Goal: Information Seeking & Learning: Learn about a topic

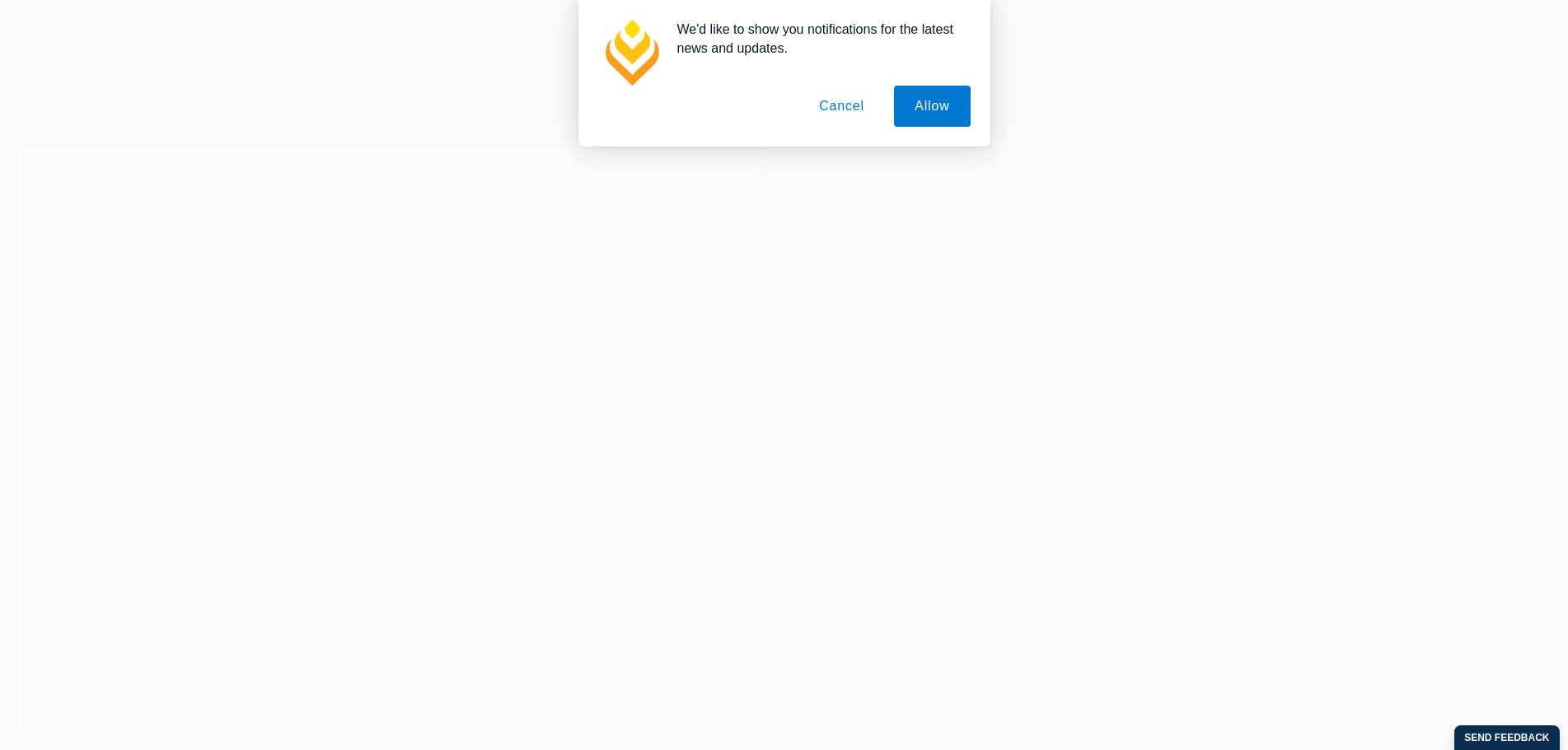
click at [848, 99] on button "Cancel" at bounding box center [842, 107] width 87 height 41
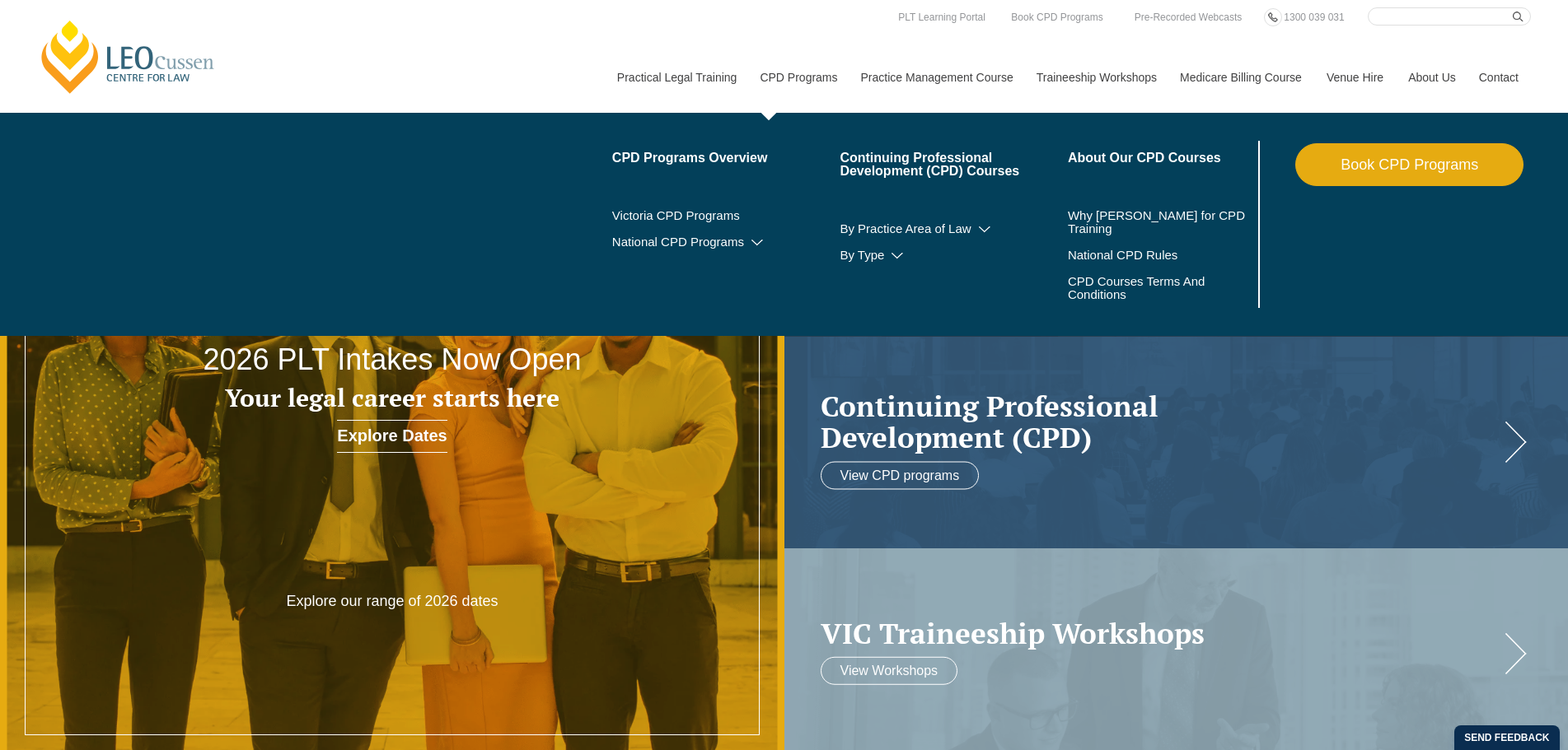
click at [790, 74] on link "CPD Programs" at bounding box center [797, 77] width 100 height 71
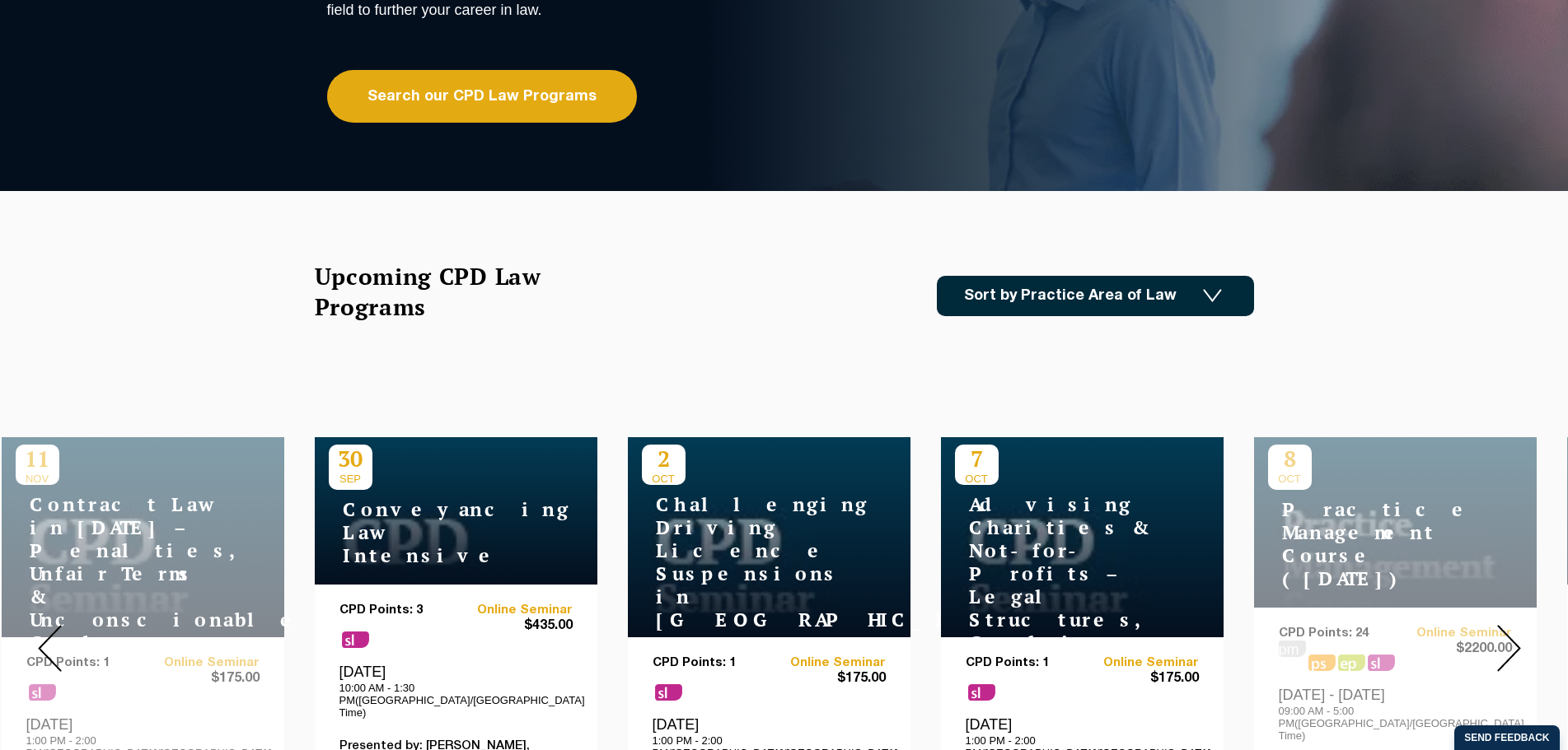
scroll to position [82, 0]
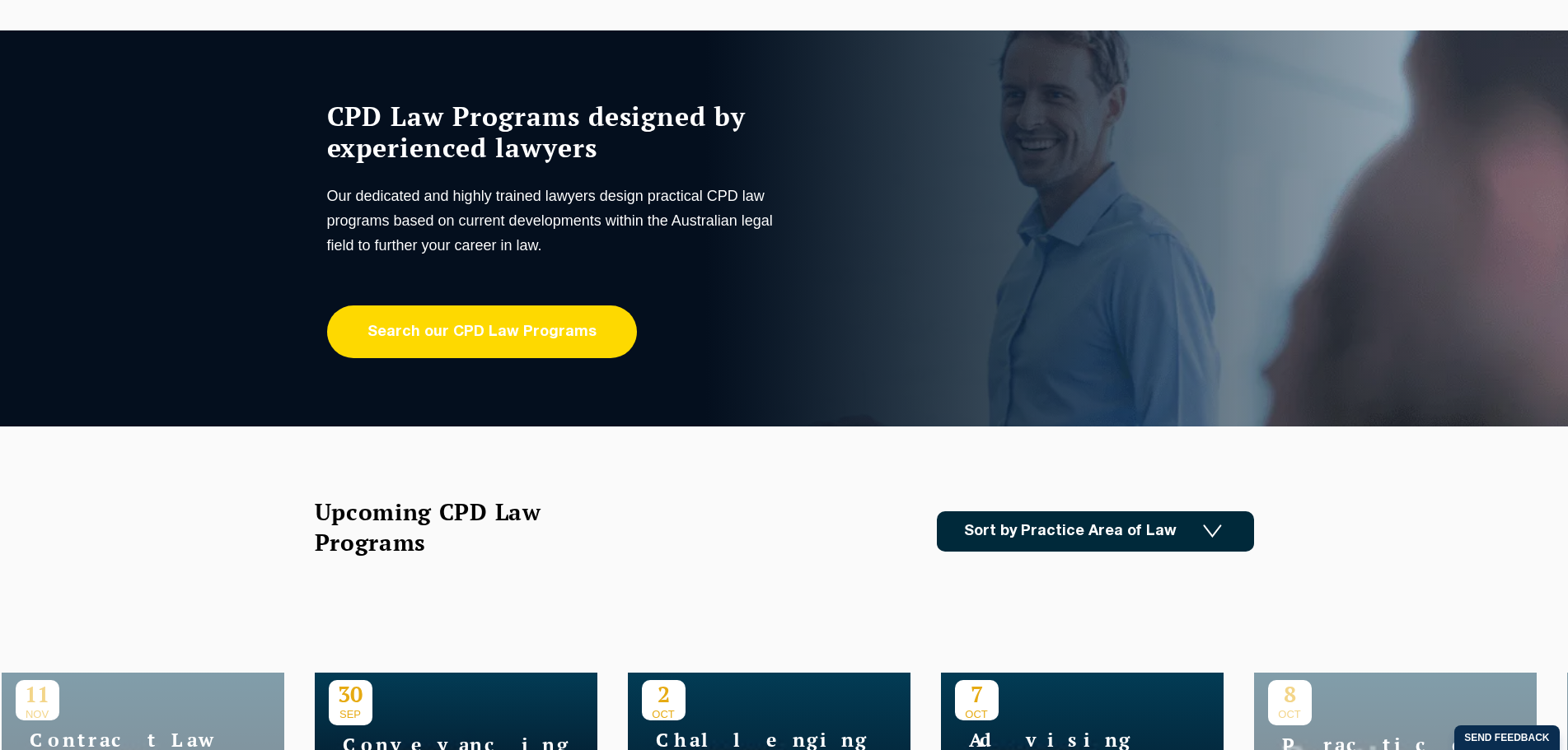
click at [460, 337] on link "Search our CPD Law Programs" at bounding box center [482, 331] width 310 height 53
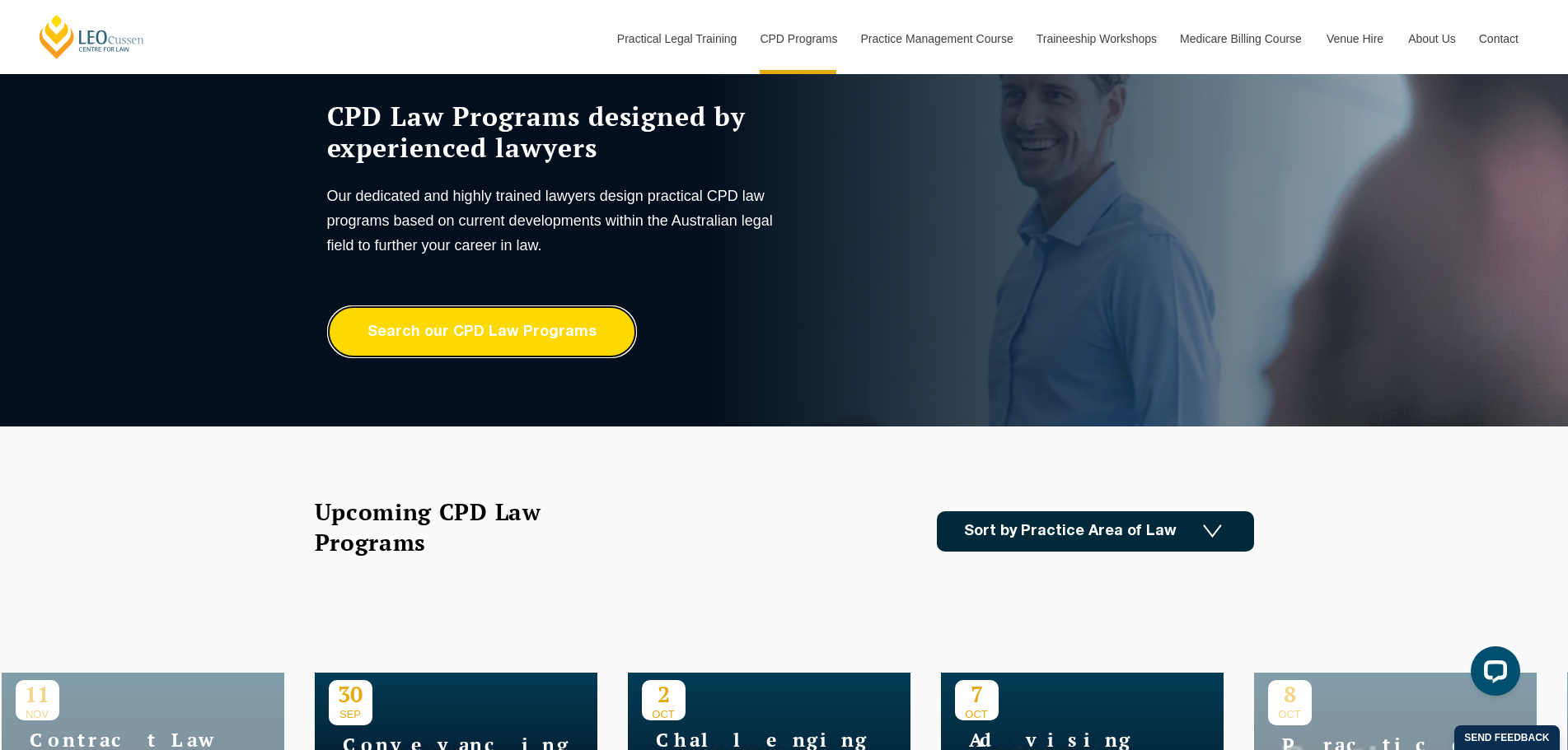
scroll to position [412, 0]
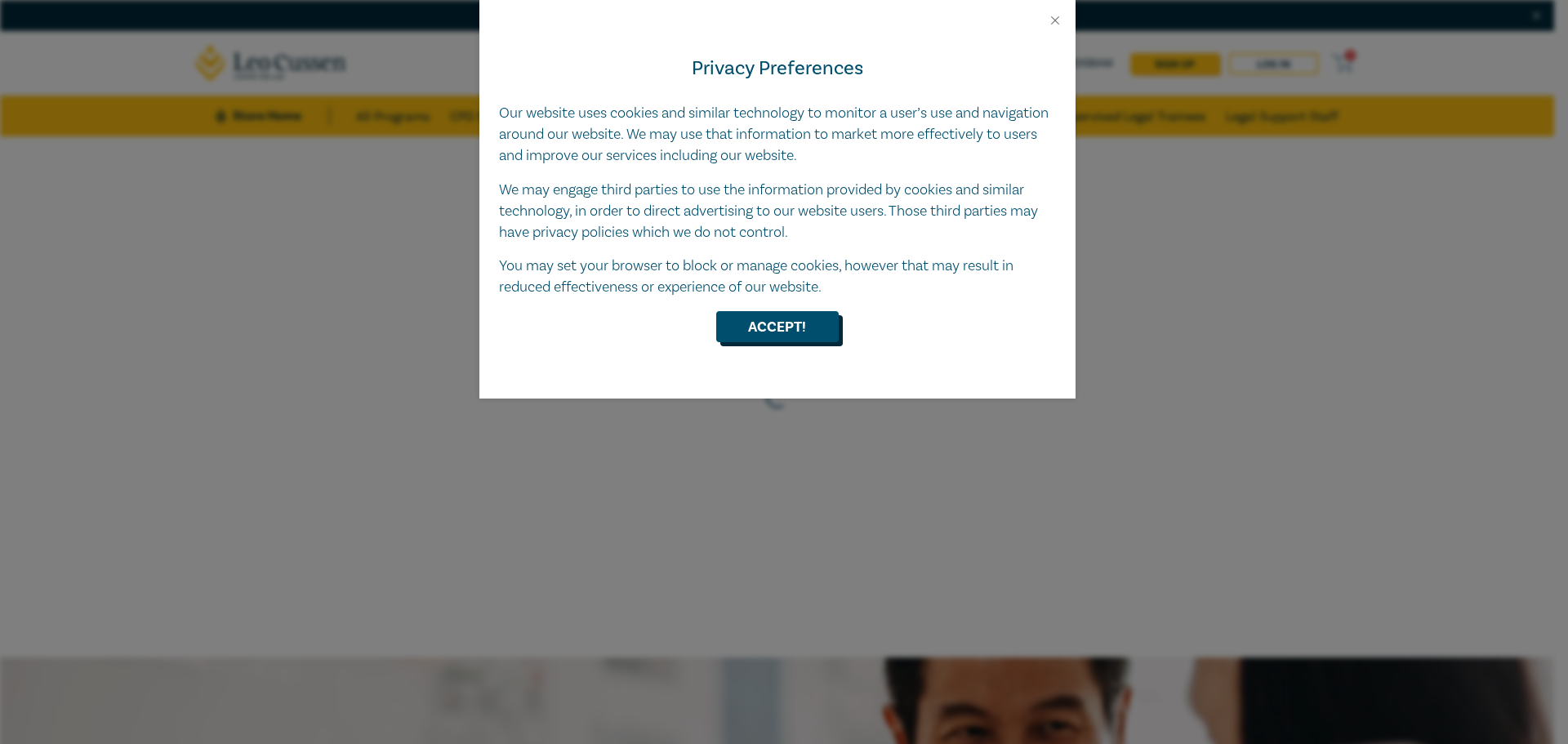
click at [820, 336] on button "Accept!" at bounding box center [778, 327] width 123 height 31
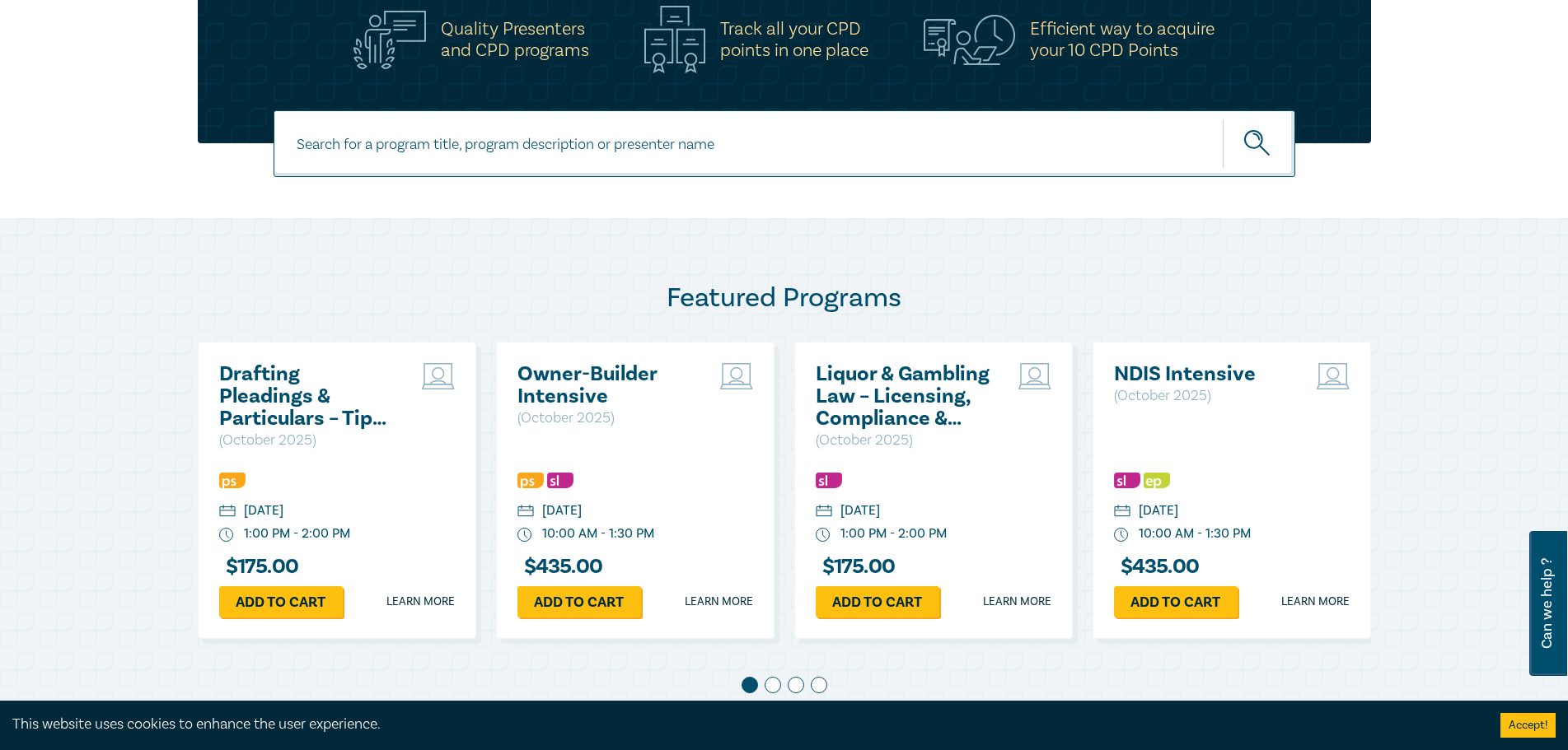
scroll to position [494, 0]
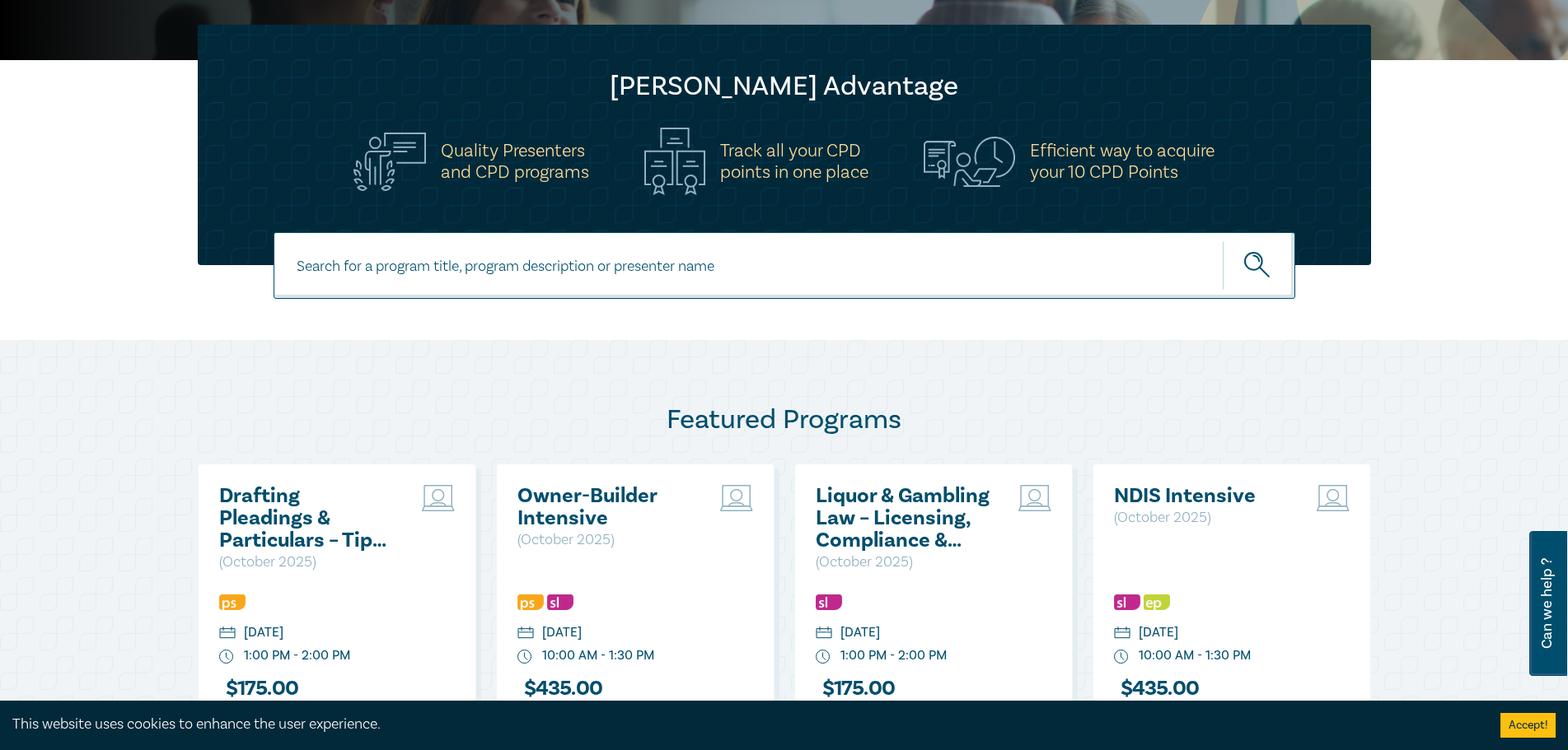
click at [364, 282] on input at bounding box center [784, 265] width 1022 height 67
type input "merger"
click at [1222, 241] on button "submit" at bounding box center [1258, 266] width 73 height 50
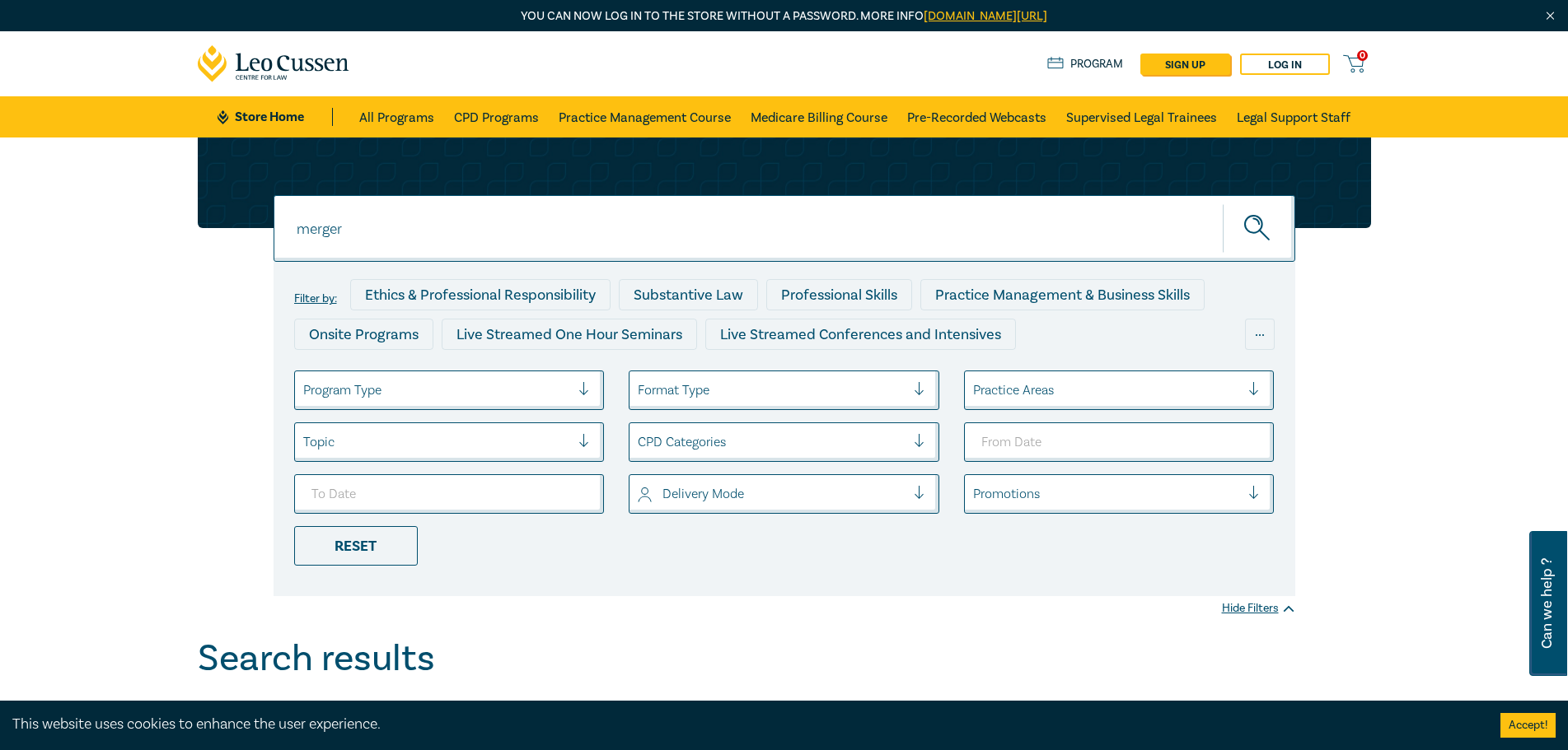
drag, startPoint x: 287, startPoint y: 210, endPoint x: 157, endPoint y: 217, distance: 130.2
click at [157, 217] on div "merger merger merger Filter by: Ethics & Professional Responsibility Substantiv…" at bounding box center [784, 388] width 1568 height 499
type input "ACCC"
click at [1222, 203] on button "submit" at bounding box center [1258, 228] width 73 height 50
click at [1274, 231] on button "submit" at bounding box center [1258, 228] width 73 height 50
